Goal: Go to known website: Go to known website

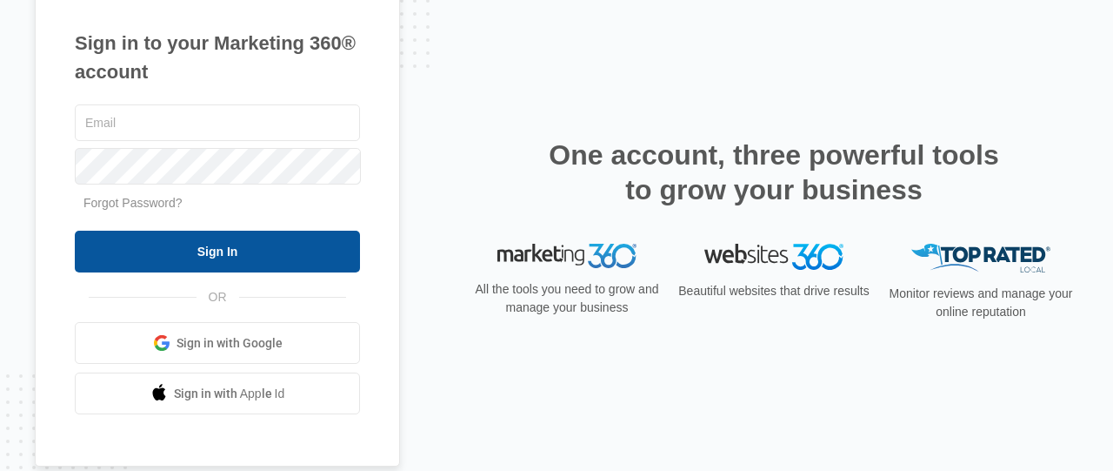
type input "[EMAIL_ADDRESS][DOMAIN_NAME]"
click at [307, 261] on input "Sign In" at bounding box center [217, 252] width 285 height 42
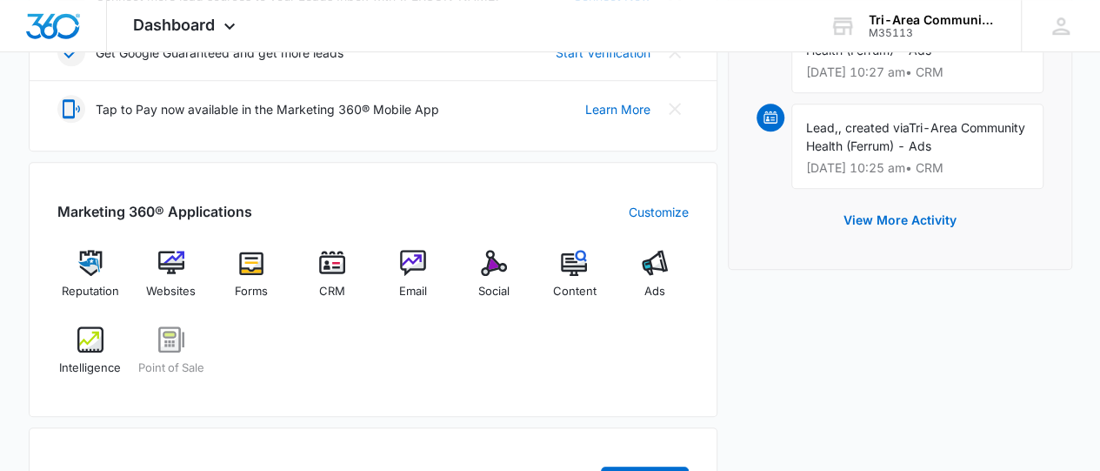
scroll to position [578, 0]
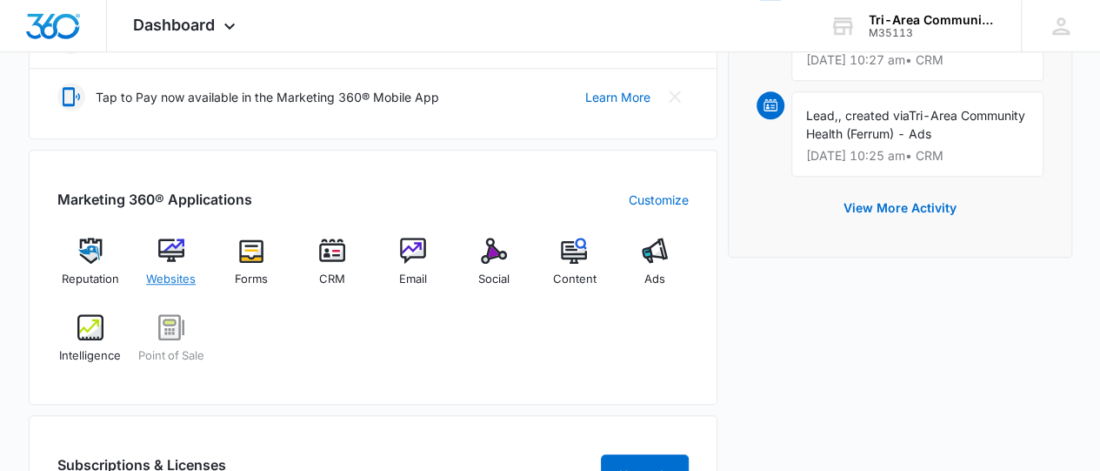
click at [174, 256] on img at bounding box center [171, 250] width 26 height 26
